Goal: Information Seeking & Learning: Learn about a topic

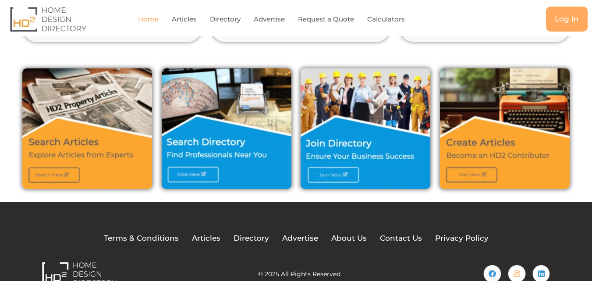
scroll to position [312, 0]
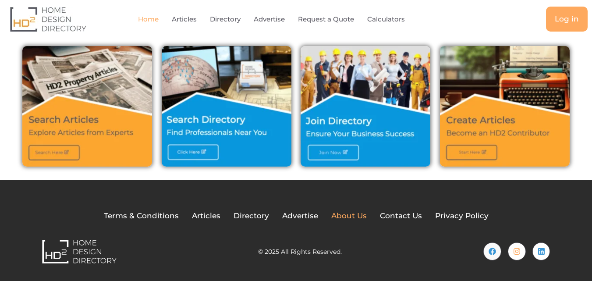
click at [340, 215] on span "About Us" at bounding box center [348, 215] width 35 height 11
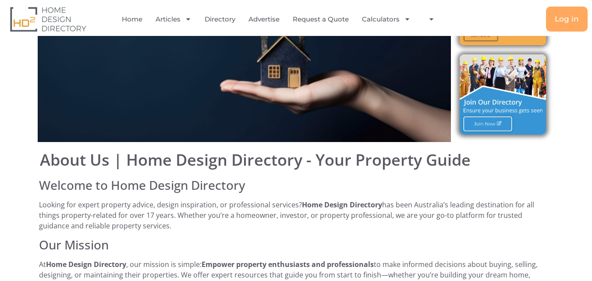
scroll to position [88, 0]
drag, startPoint x: 125, startPoint y: 157, endPoint x: 235, endPoint y: 153, distance: 110.1
click at [306, 163] on h1 "About Us | Home Design Directory - Your Property Guide" at bounding box center [296, 160] width 513 height 16
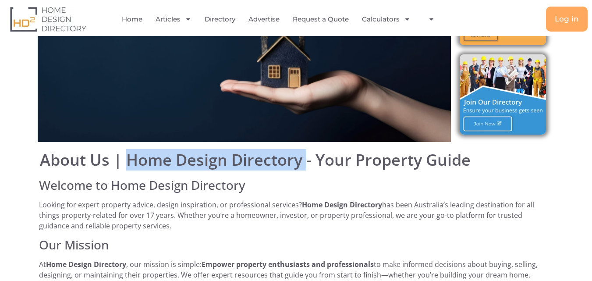
copy h1 "Home Design Directory"
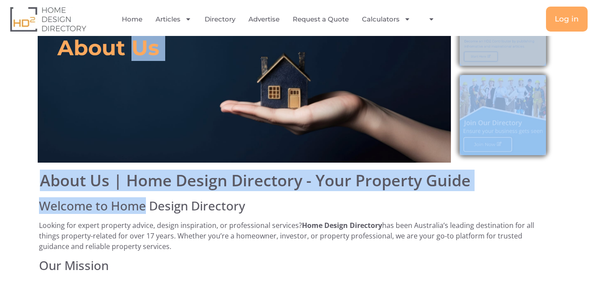
drag, startPoint x: 138, startPoint y: 107, endPoint x: 145, endPoint y: 186, distance: 79.6
click at [88, 199] on h3 "Welcome to Home Design Directory" at bounding box center [296, 206] width 514 height 15
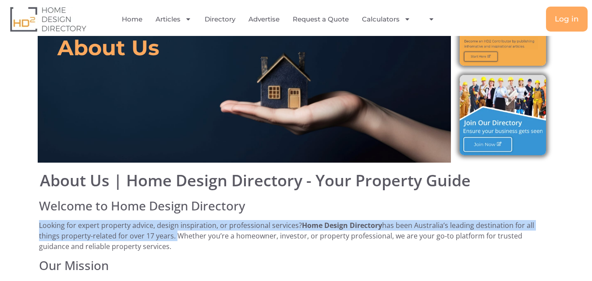
copy p "Looking for expert property advice, design inspiration, or professional service…"
drag, startPoint x: 37, startPoint y: 203, endPoint x: 174, endPoint y: 211, distance: 137.4
